Goal: Unclear

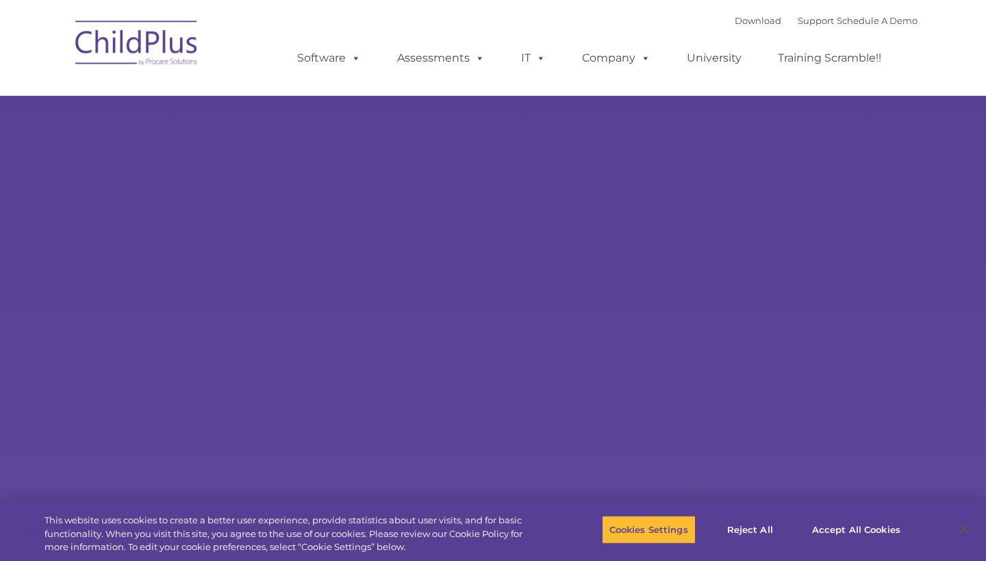
select select "MEDIUM"
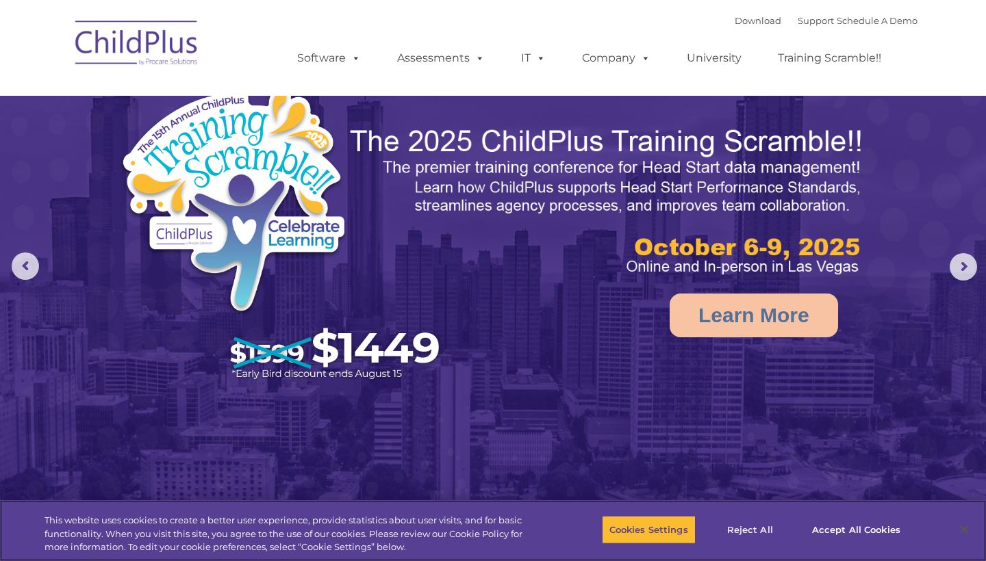
click at [736, 529] on button "Reject All" at bounding box center [750, 530] width 86 height 29
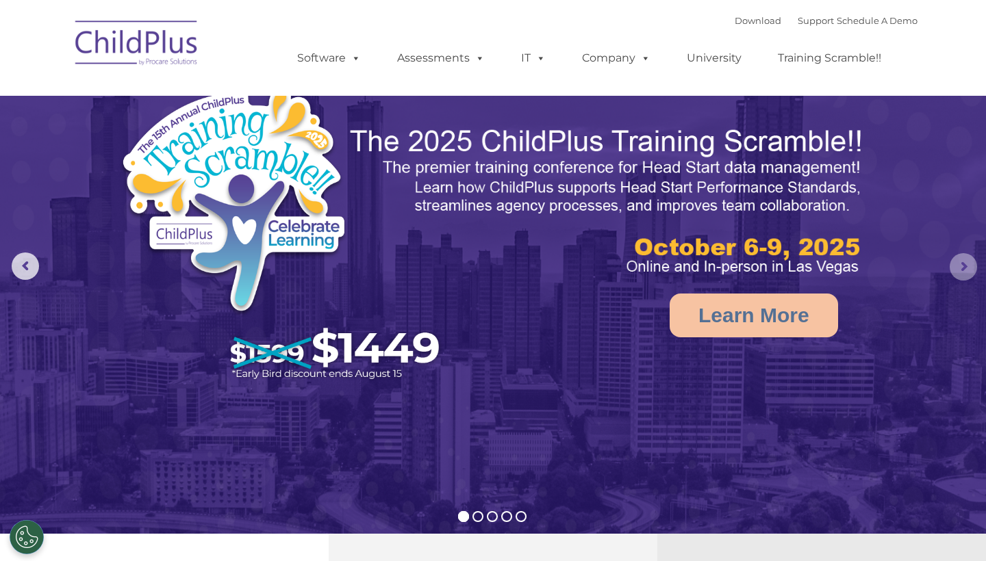
click at [972, 262] on rs-arrow at bounding box center [963, 266] width 27 height 27
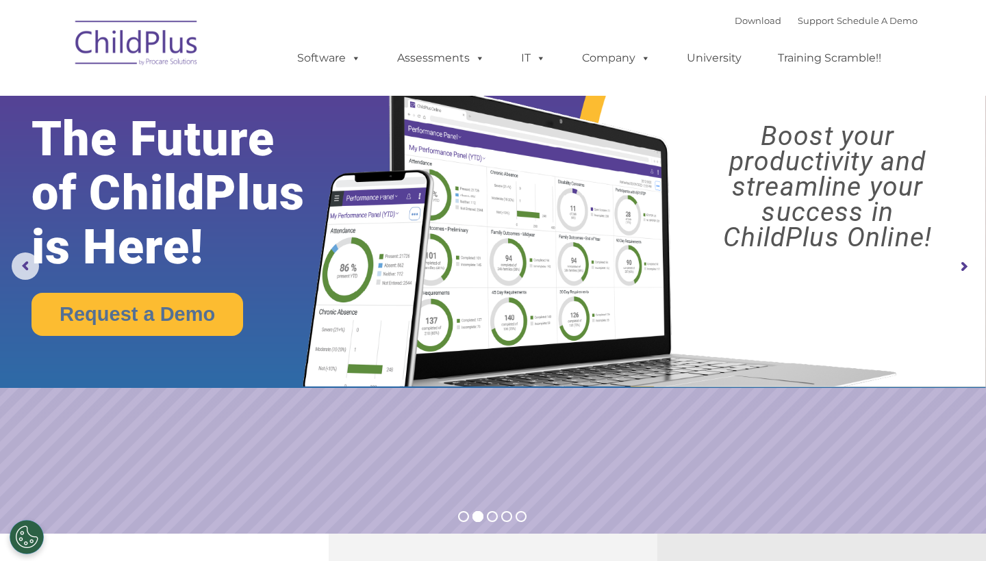
click at [972, 262] on rs-arrow at bounding box center [963, 266] width 27 height 27
click at [962, 265] on rs-arrow at bounding box center [963, 266] width 27 height 27
click at [18, 270] on rs-arrow at bounding box center [25, 266] width 27 height 27
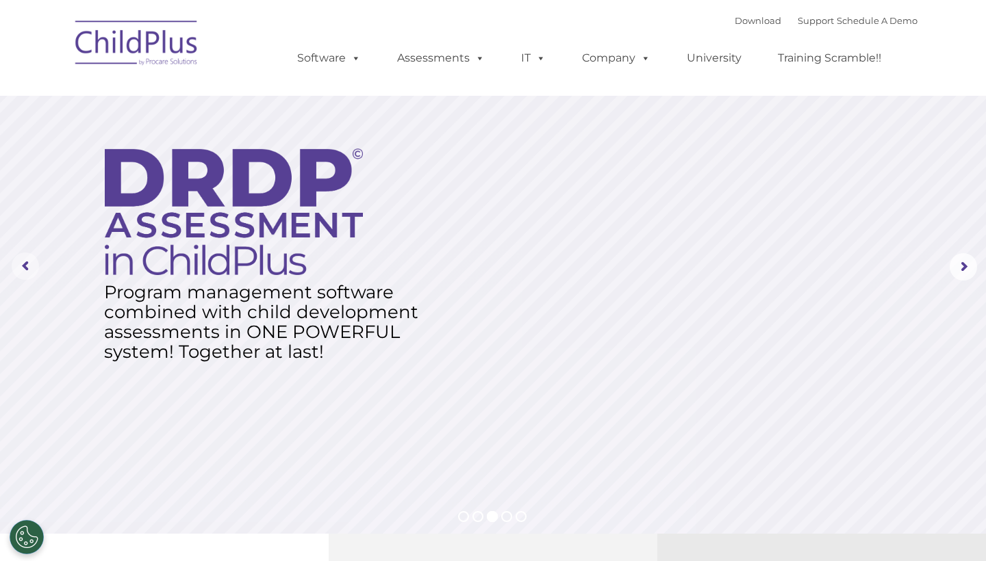
click at [18, 270] on rs-arrow at bounding box center [25, 266] width 27 height 27
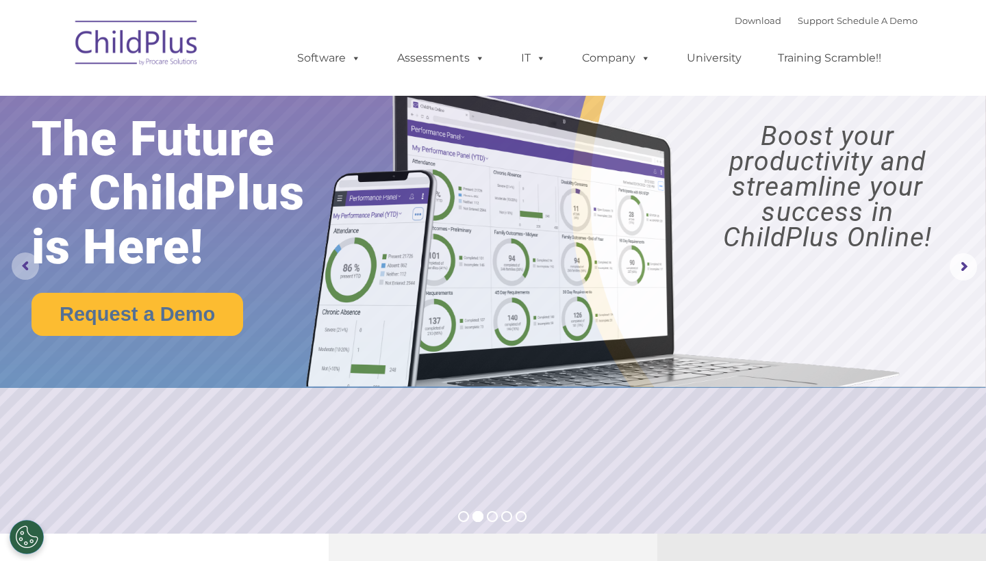
click at [18, 270] on rs-arrow at bounding box center [25, 266] width 27 height 27
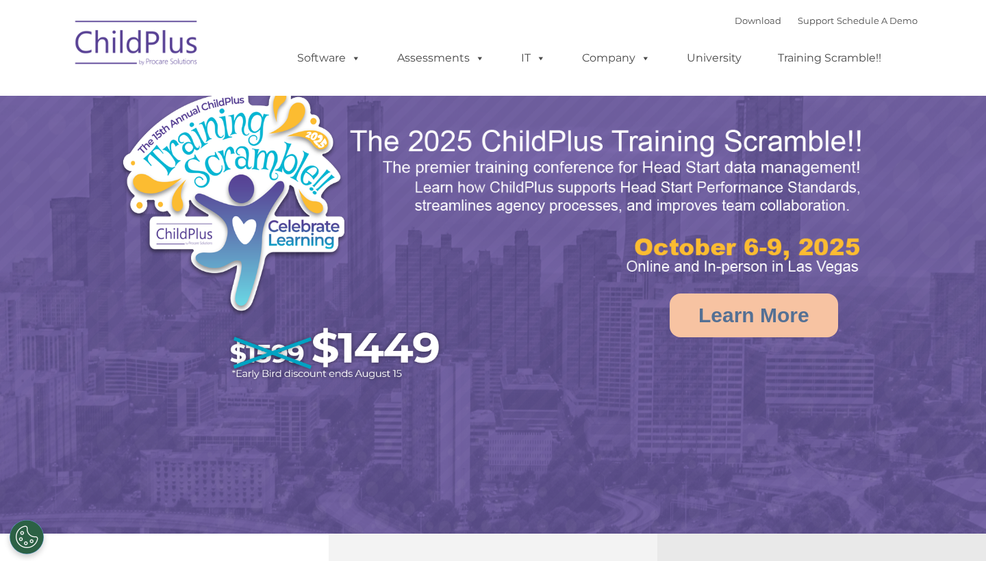
select select "MEDIUM"
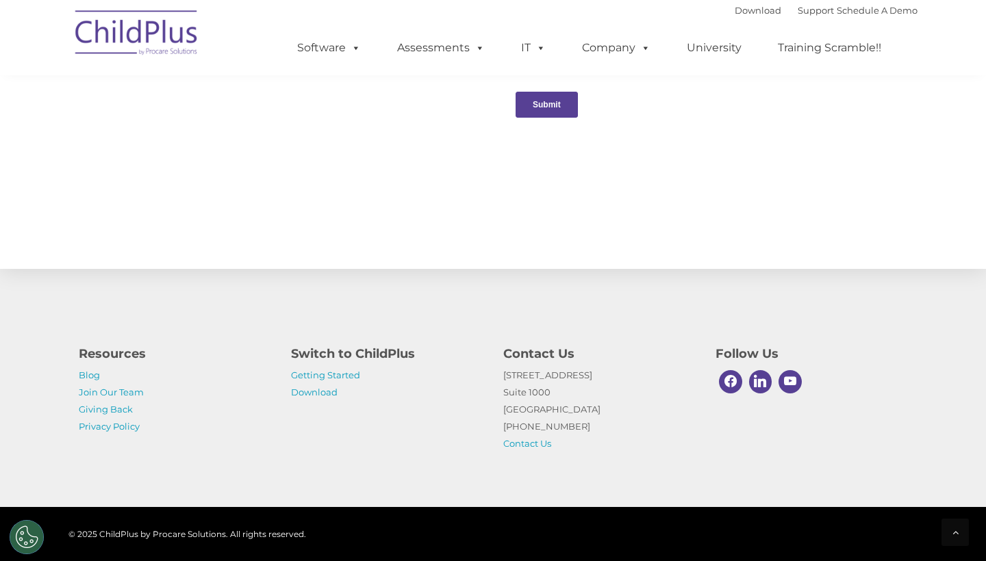
scroll to position [1456, 0]
